Goal: Task Accomplishment & Management: Use online tool/utility

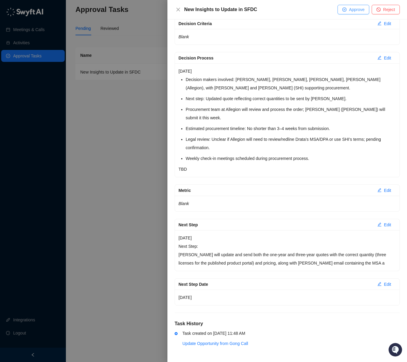
click at [362, 10] on span "Approve" at bounding box center [357, 9] width 16 height 7
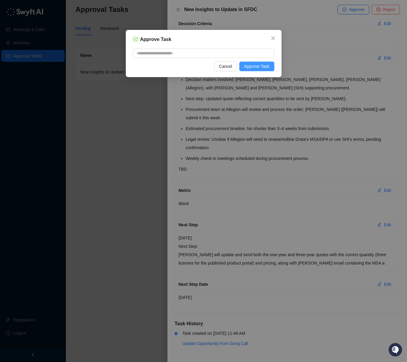
click at [251, 69] on span "Approve Task" at bounding box center [256, 66] width 25 height 7
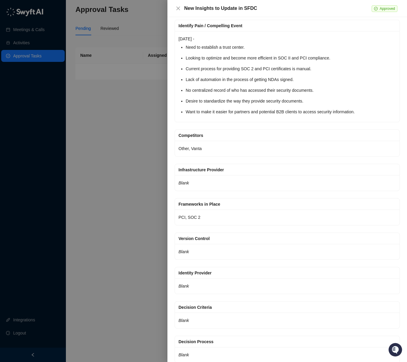
scroll to position [594, 0]
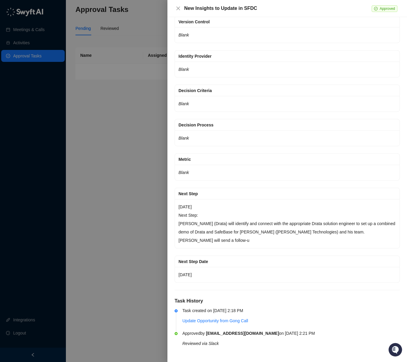
click at [86, 143] on div at bounding box center [203, 181] width 407 height 362
